Goal: Transaction & Acquisition: Book appointment/travel/reservation

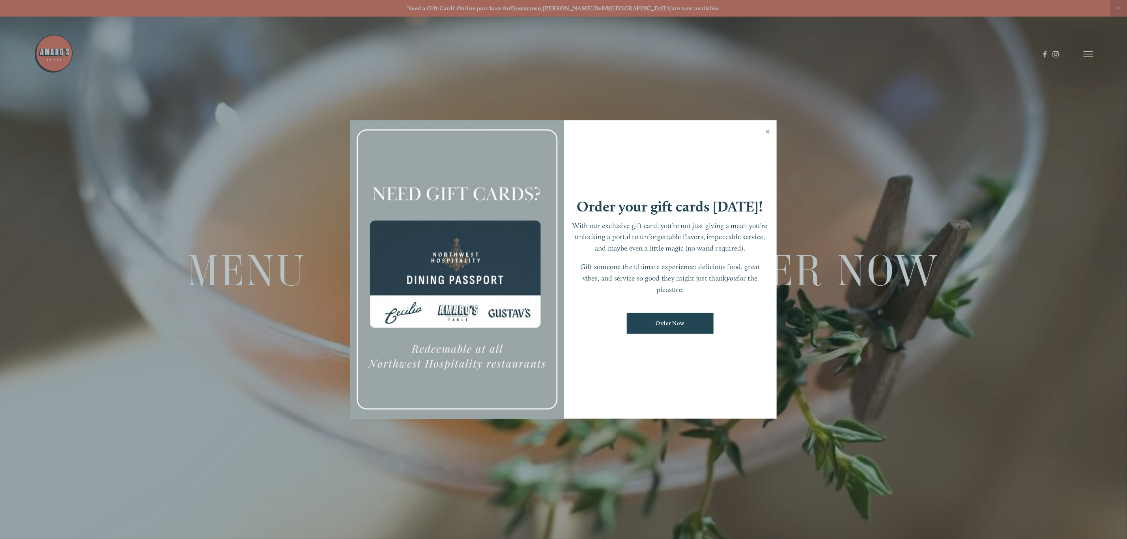
click at [767, 127] on link "Close" at bounding box center [767, 132] width 15 height 22
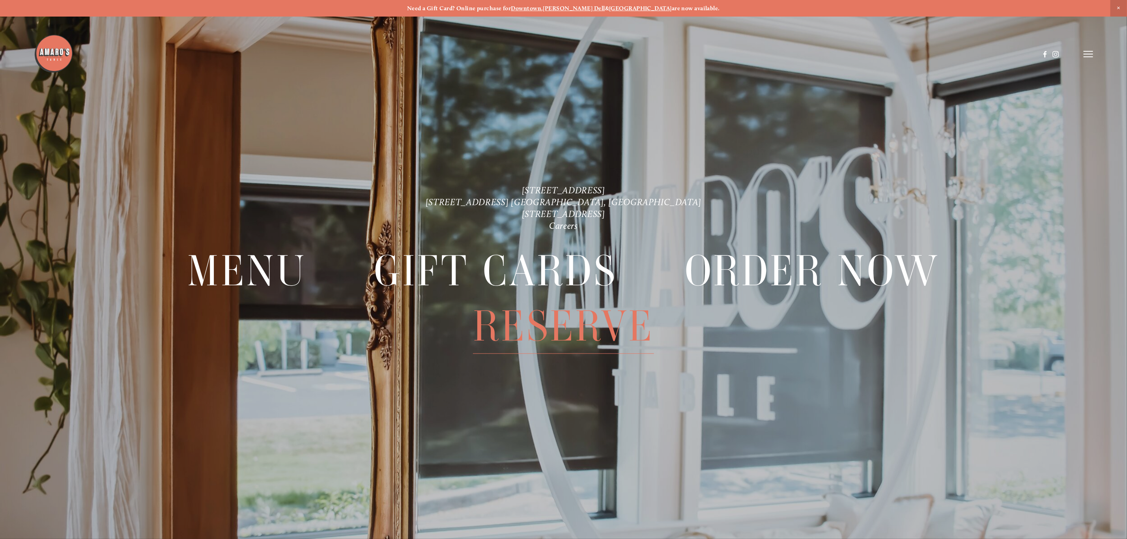
click at [574, 328] on span "Reserve" at bounding box center [563, 326] width 181 height 55
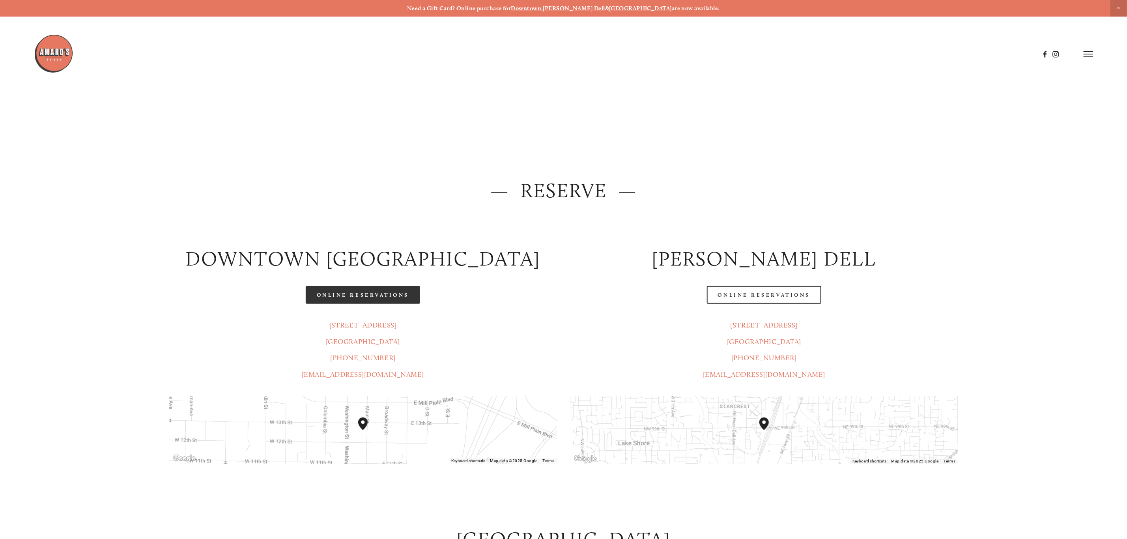
click at [362, 292] on link "Online Reservations" at bounding box center [363, 295] width 114 height 18
